Goal: Task Accomplishment & Management: Manage account settings

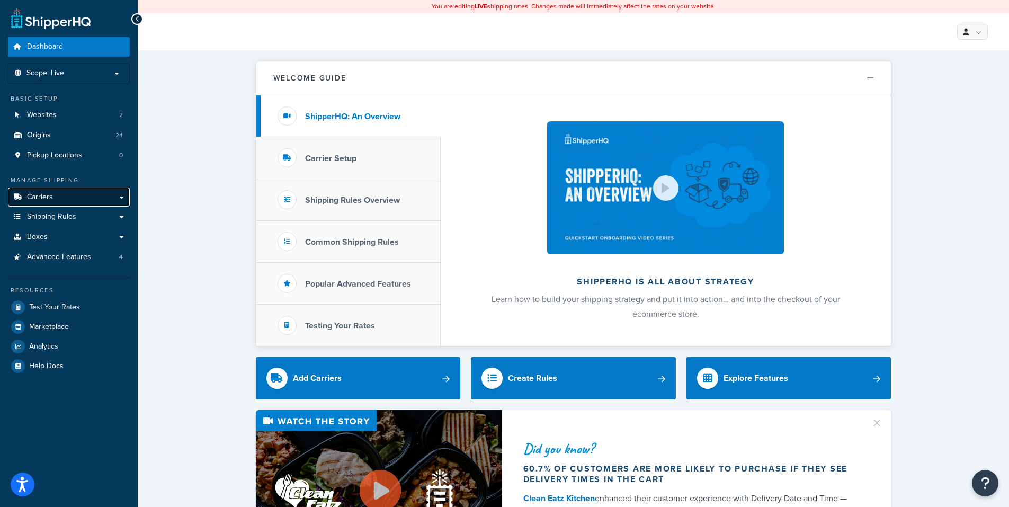
click at [42, 199] on span "Carriers" at bounding box center [40, 197] width 26 height 9
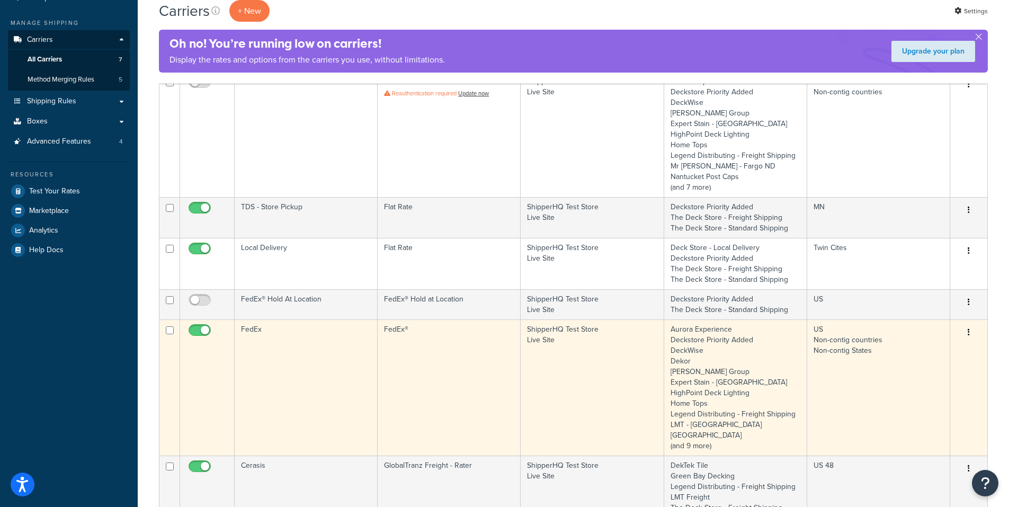
scroll to position [158, 0]
click at [969, 331] on icon "button" at bounding box center [969, 331] width 2 height 7
click at [913, 353] on link "Edit" at bounding box center [926, 353] width 84 height 22
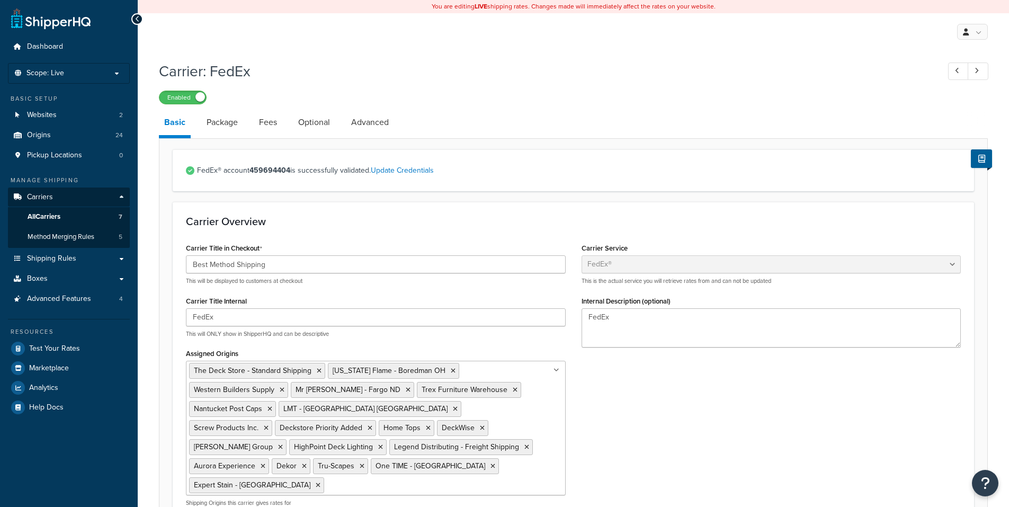
select select "fedEx"
select select "REGULAR_PICKUP"
select select "YOUR_PACKAGING"
click at [360, 125] on link "Advanced" at bounding box center [370, 122] width 48 height 25
select select "false"
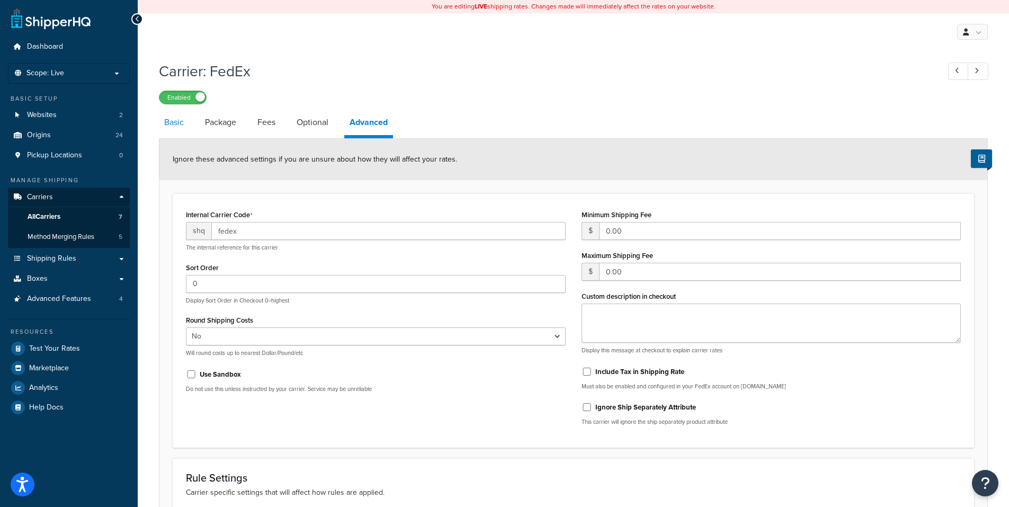
click at [180, 121] on link "Basic" at bounding box center [174, 122] width 30 height 25
select select "fedEx"
select select "REGULAR_PICKUP"
select select "YOUR_PACKAGING"
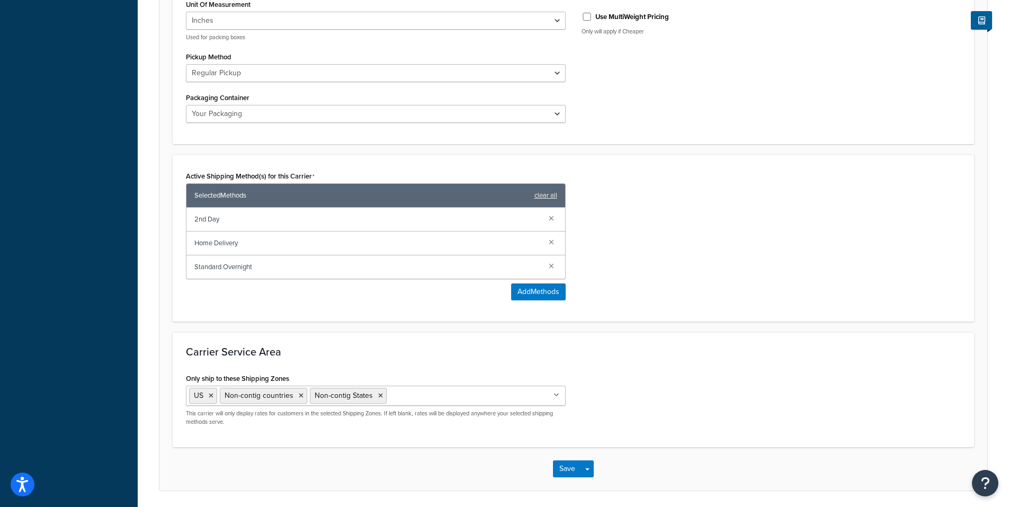
scroll to position [636, 0]
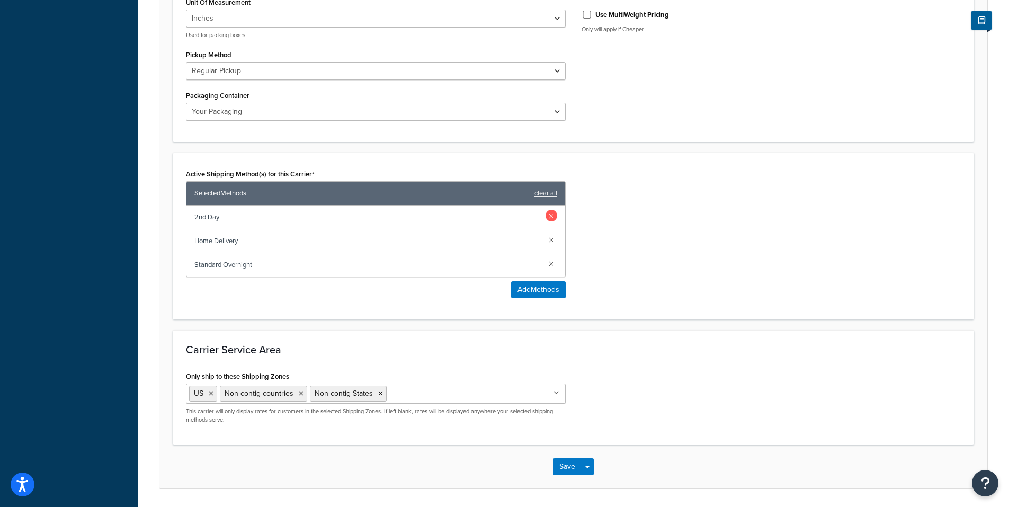
click at [549, 210] on link at bounding box center [552, 216] width 12 height 12
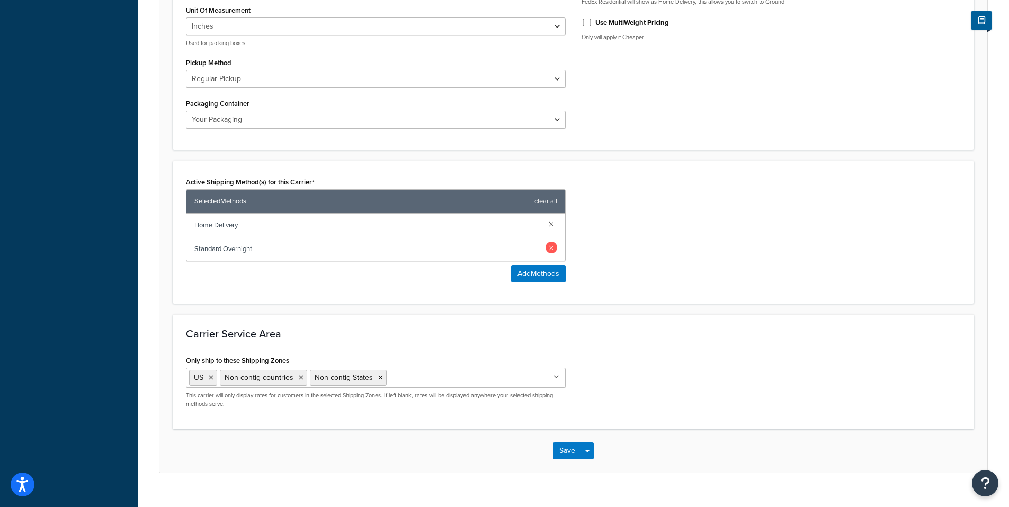
click at [551, 242] on link at bounding box center [552, 248] width 12 height 12
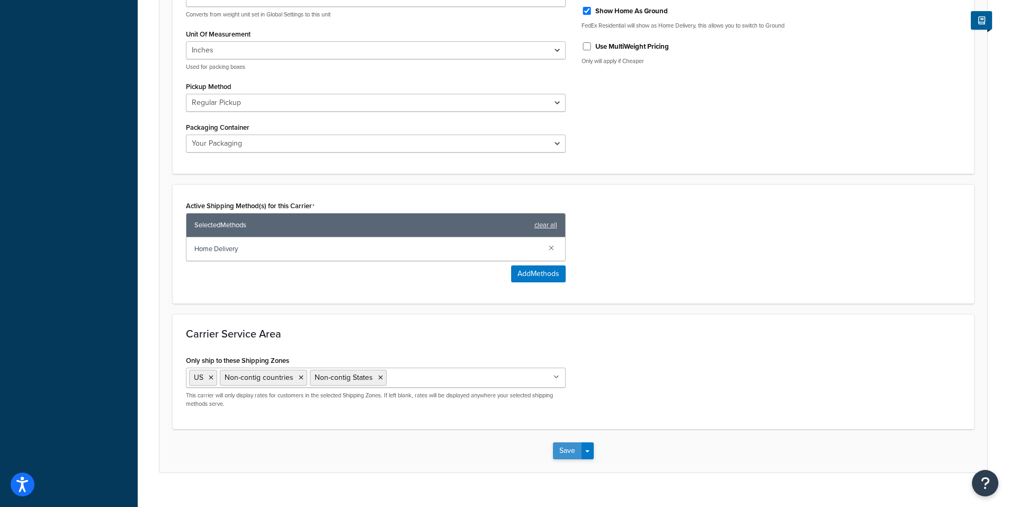
click at [567, 442] on button "Save" at bounding box center [567, 450] width 29 height 17
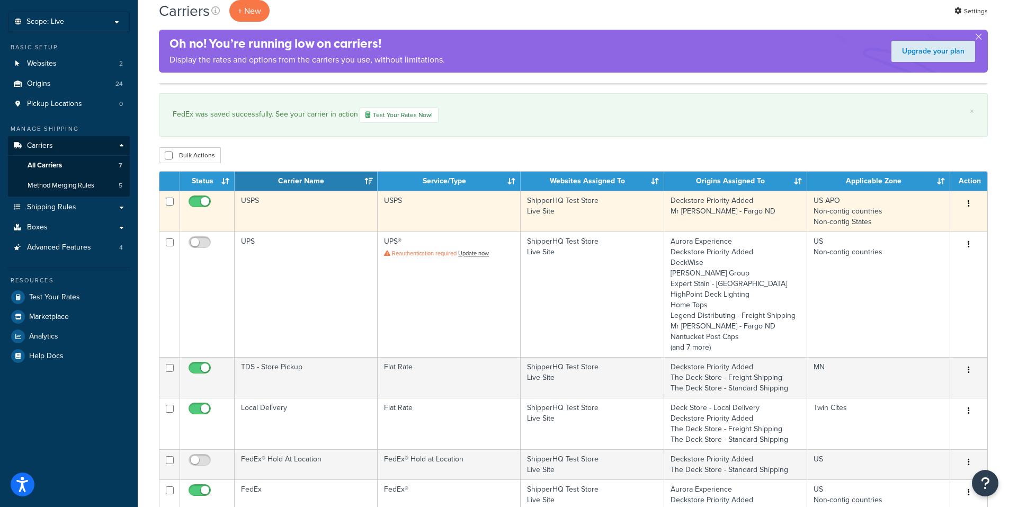
scroll to position [51, 0]
